Goal: Find specific page/section: Find specific page/section

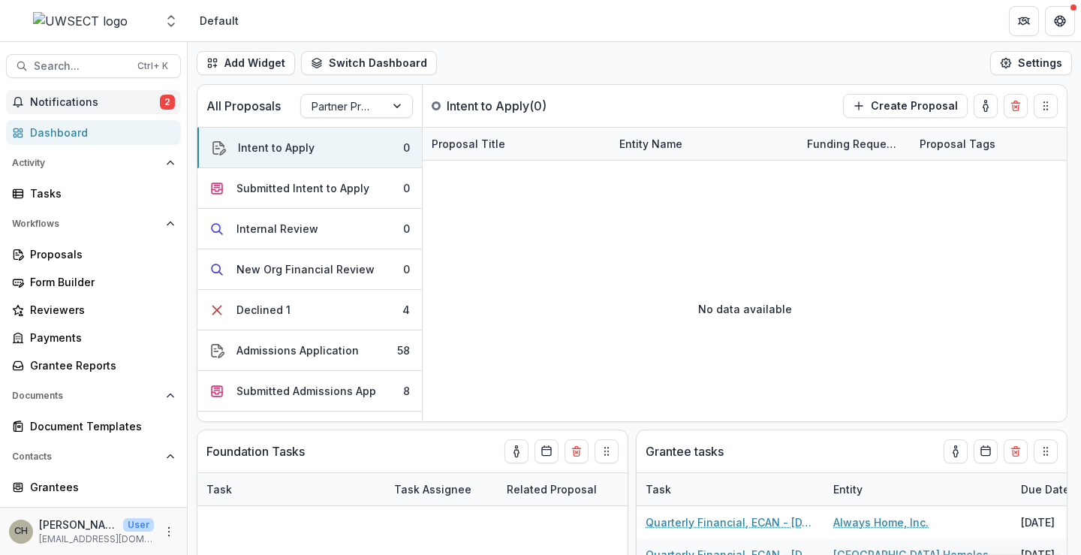
click at [106, 98] on span "Notifications" at bounding box center [95, 102] width 130 height 13
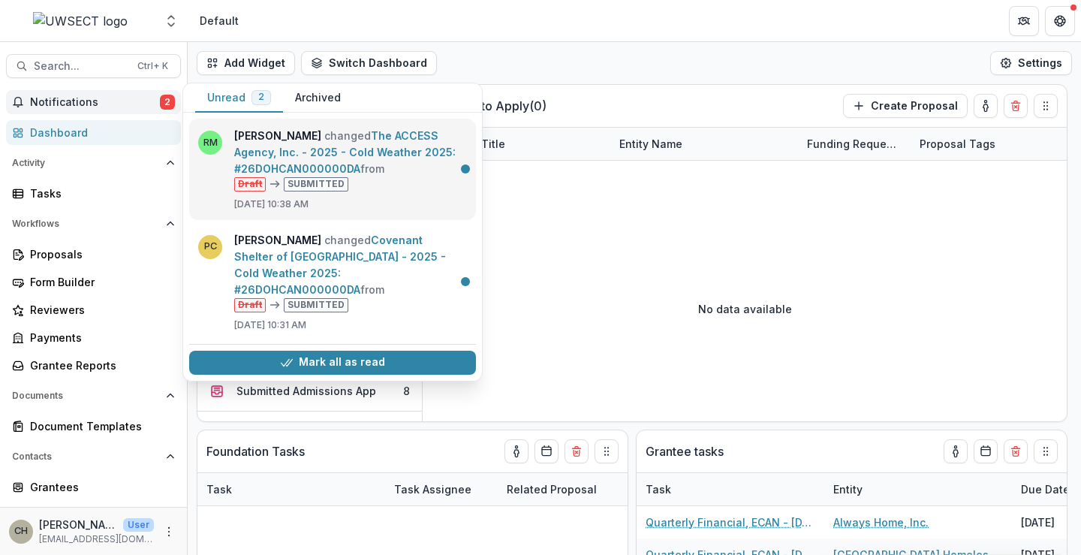
click at [334, 146] on link "The ACCESS Agency, Inc. - 2025 - Cold Weather 2025: #26DOHCAN000000DA" at bounding box center [344, 152] width 221 height 46
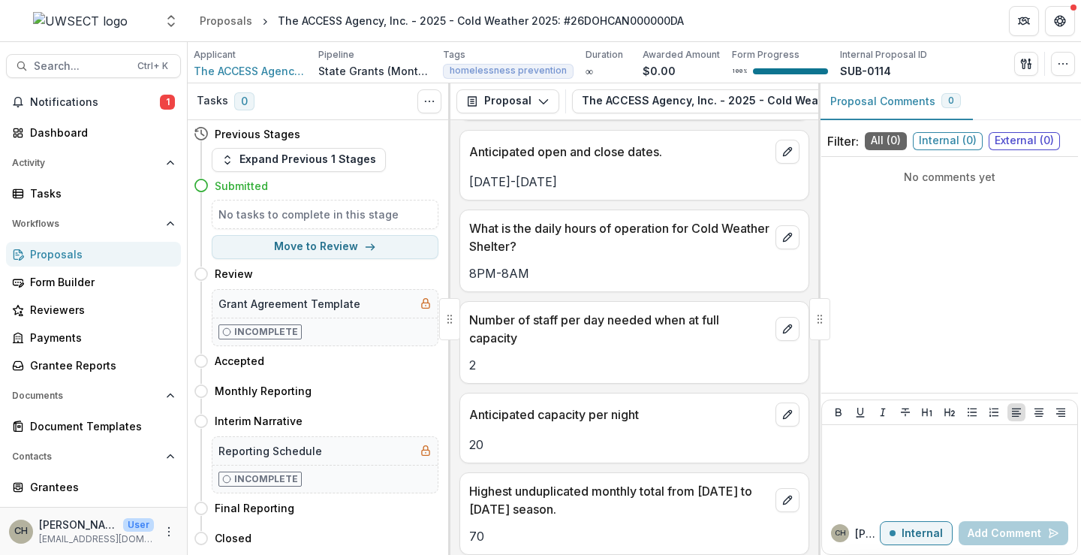
scroll to position [1524, 0]
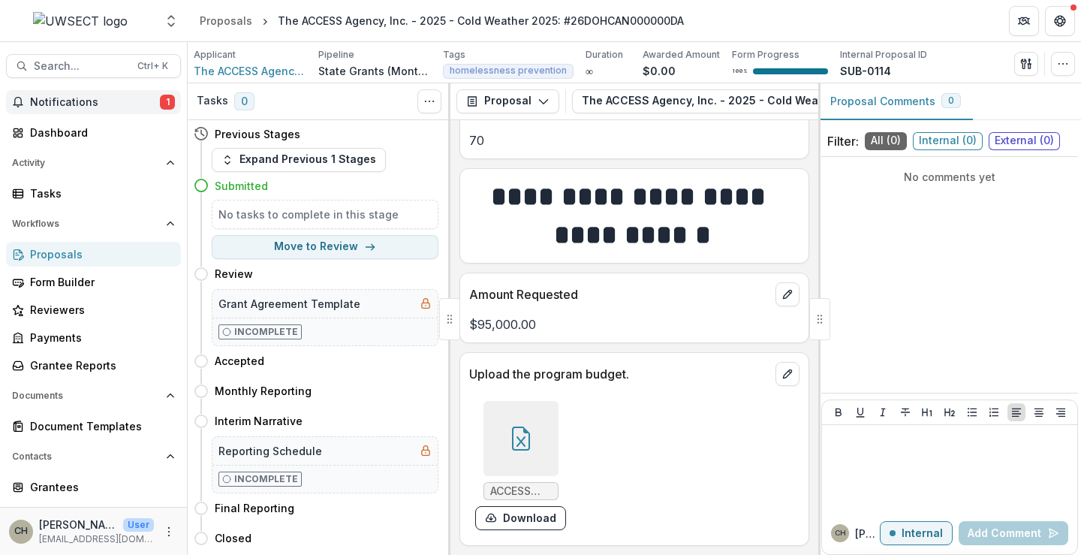
click at [125, 100] on span "Notifications" at bounding box center [95, 102] width 130 height 13
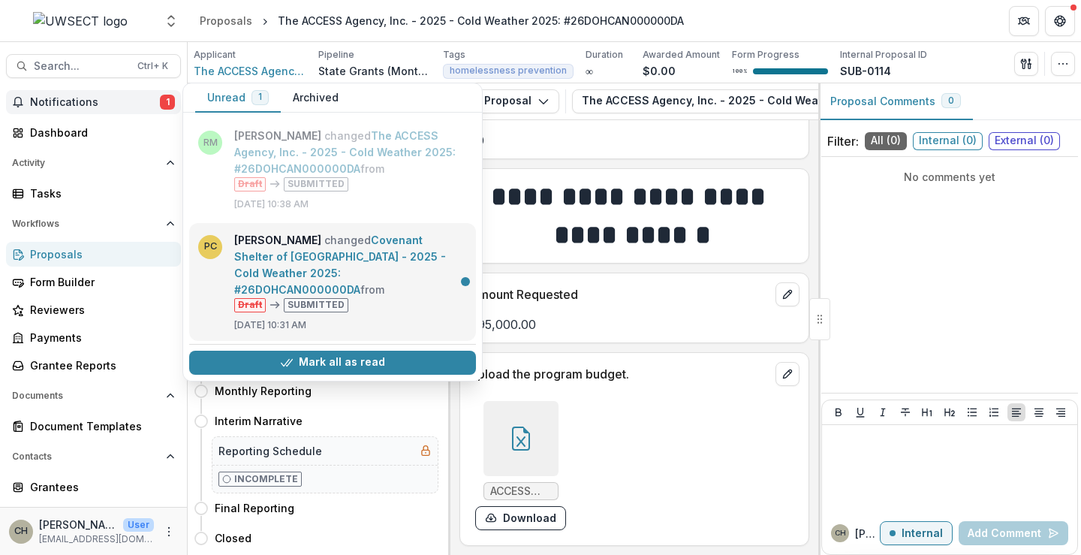
click at [364, 249] on link "Covenant Shelter of [GEOGRAPHIC_DATA] - 2025 - Cold Weather 2025: #26DOHCAN0000…" at bounding box center [340, 264] width 212 height 62
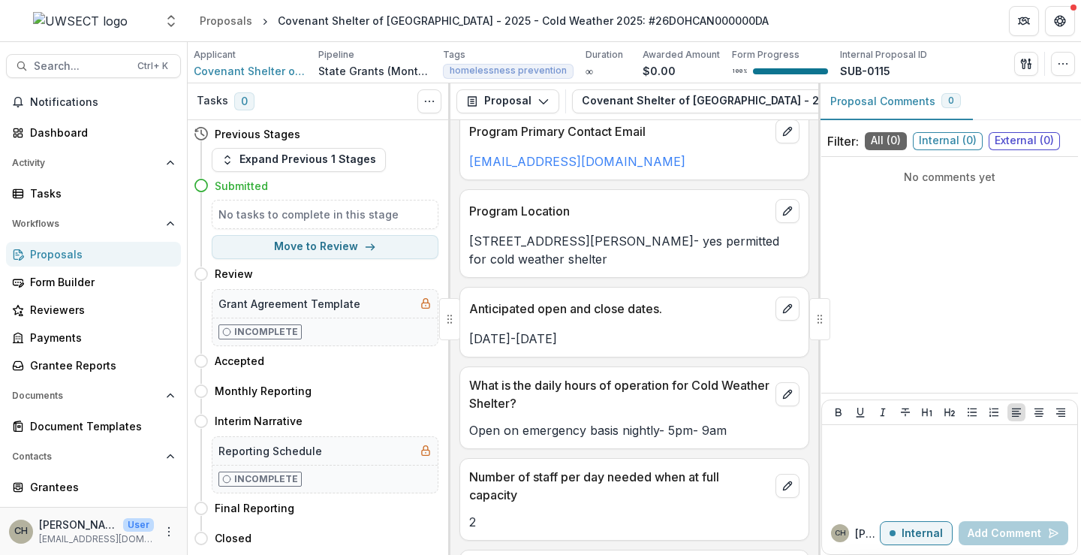
scroll to position [751, 0]
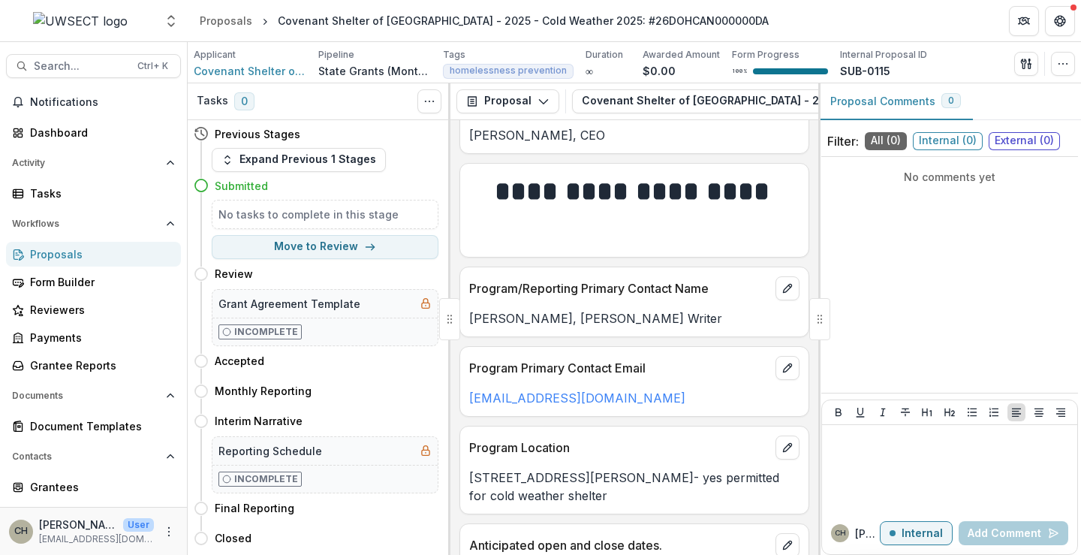
click at [56, 250] on div "Proposals" at bounding box center [99, 254] width 139 height 16
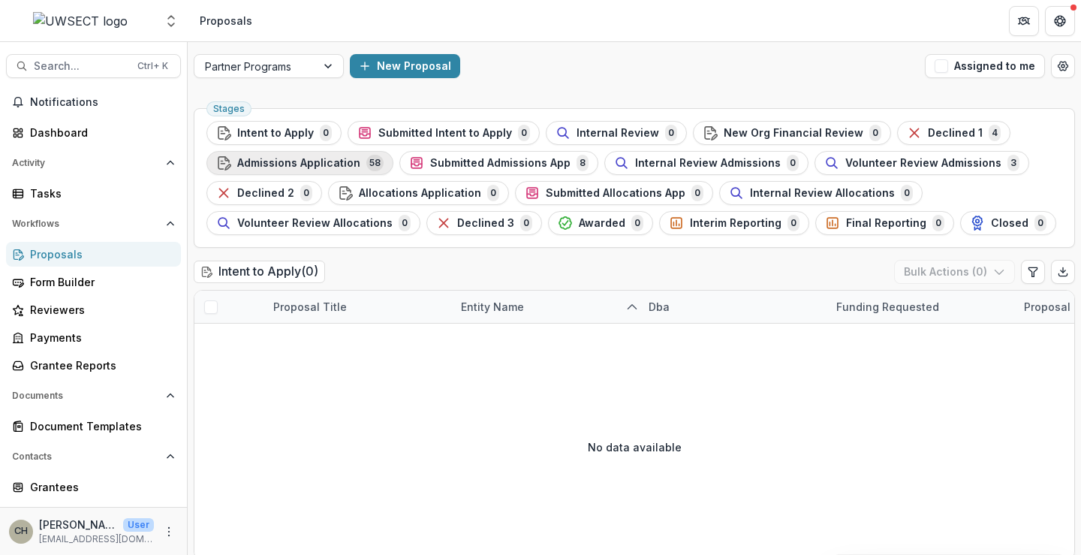
click at [342, 158] on span "Admissions Application" at bounding box center [298, 163] width 123 height 13
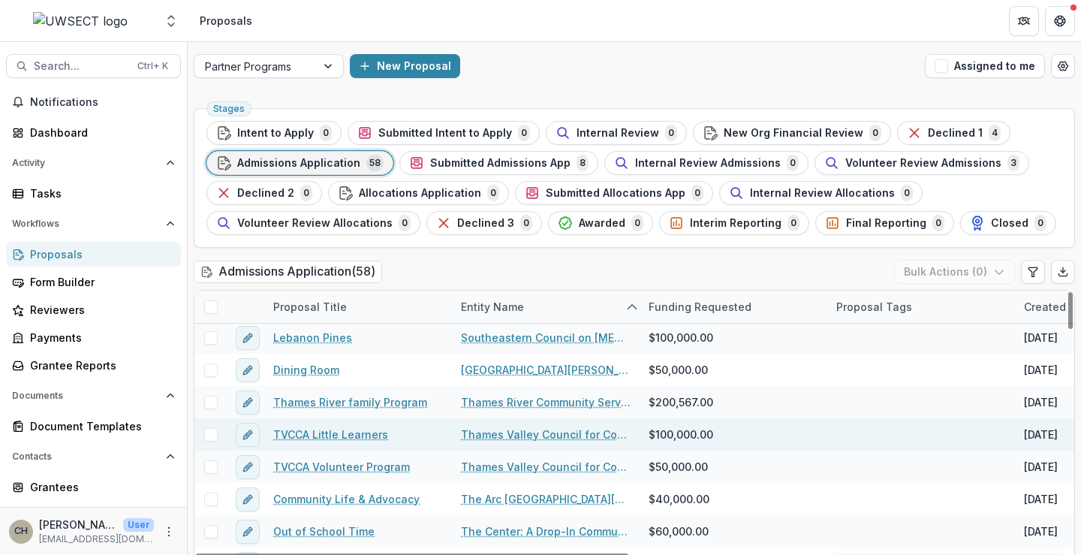
scroll to position [1351, 0]
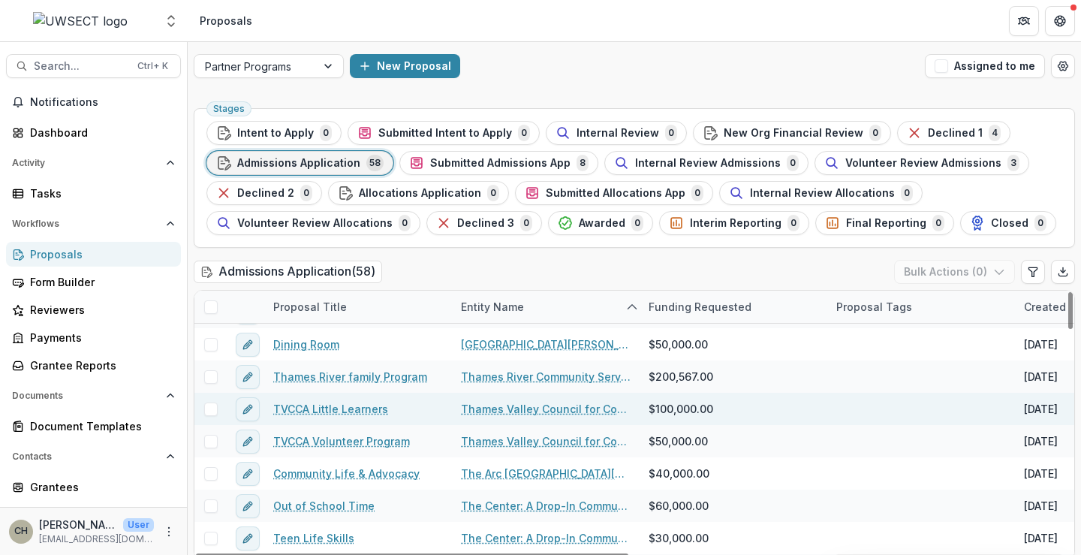
click at [345, 407] on link "TVCCA Little Learners" at bounding box center [330, 409] width 115 height 16
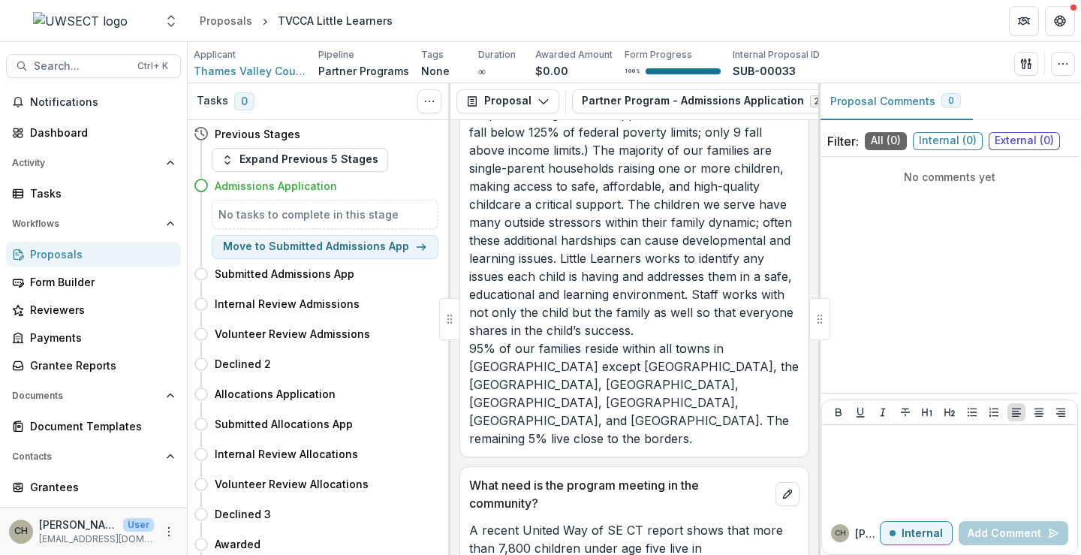
scroll to position [3153, 0]
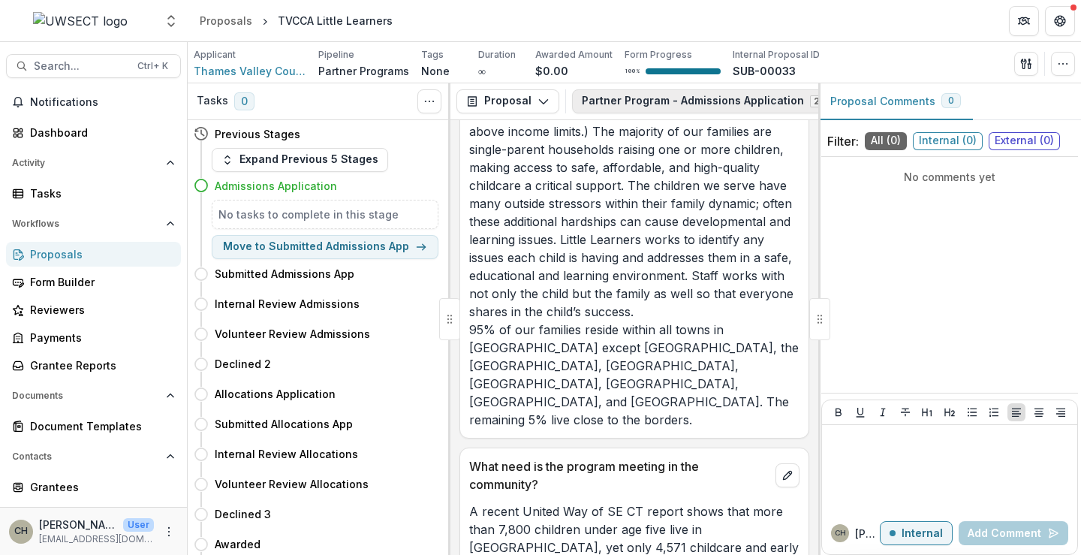
click at [671, 96] on button "Partner Program - Admissions Application 2" at bounding box center [711, 101] width 279 height 24
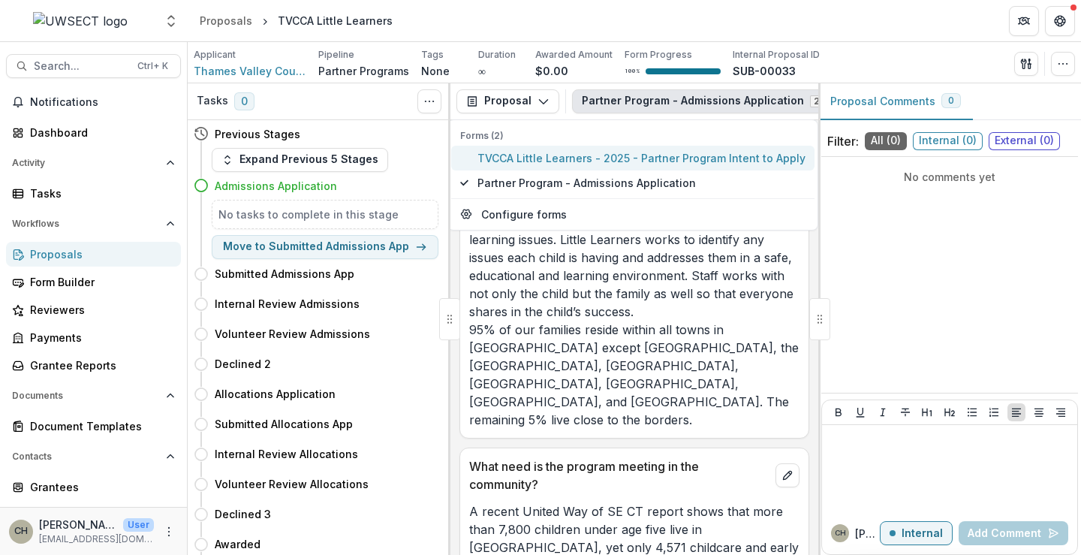
click at [605, 161] on span "TVCCA Little Learners - 2025 - Partner Program Intent to Apply" at bounding box center [641, 158] width 328 height 16
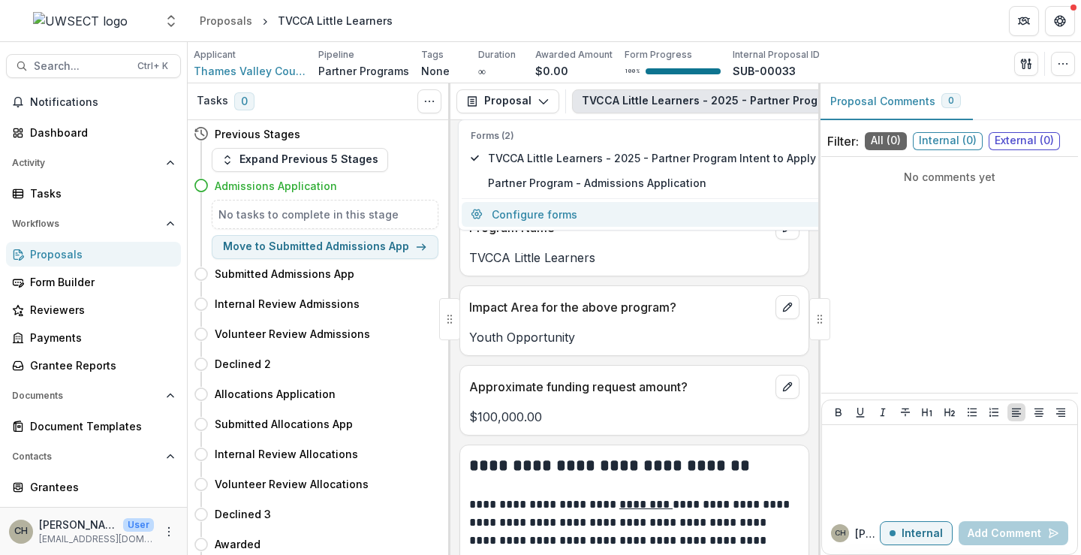
scroll to position [462, 0]
